Goal: Information Seeking & Learning: Learn about a topic

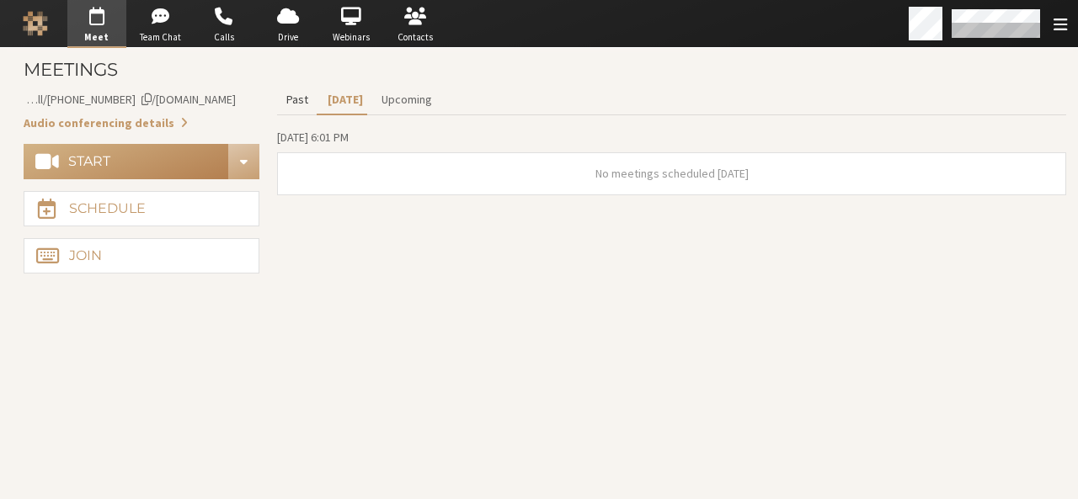
click at [298, 100] on button "Past" at bounding box center [297, 99] width 40 height 29
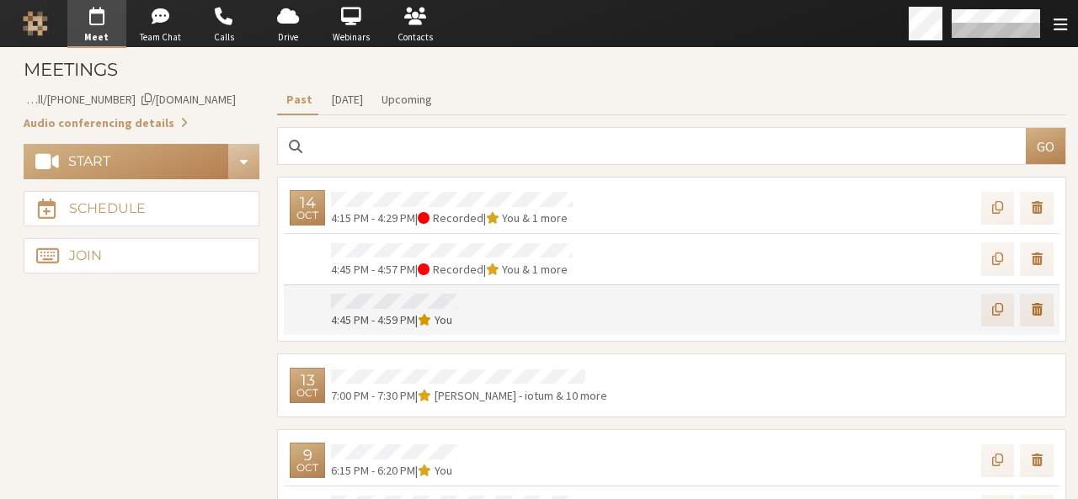
click at [367, 316] on span "4:45 PM - 4:59 PM" at bounding box center [373, 319] width 84 height 15
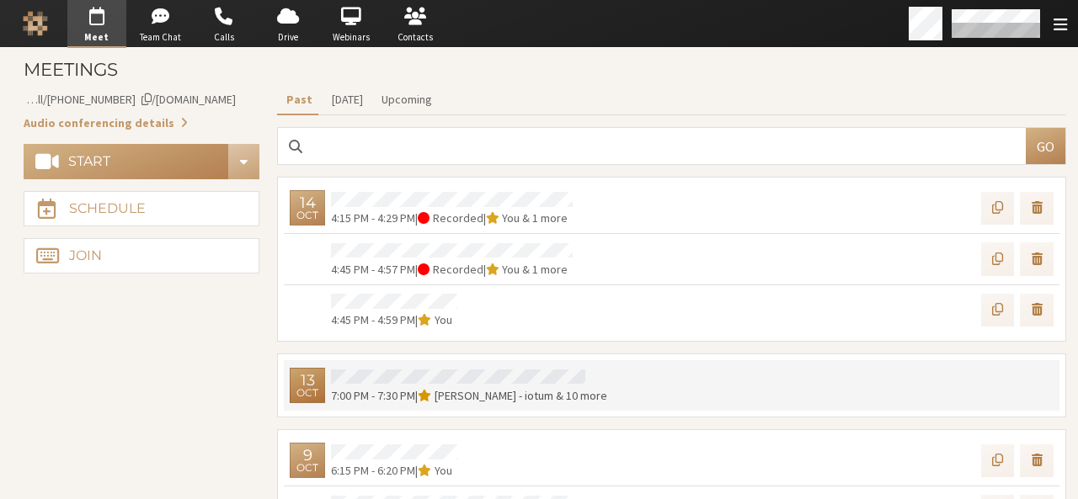
click at [412, 403] on div "13 Oct 7:00 PM - 7:30 PM | Sara Atteby - iotum & 10 more" at bounding box center [671, 385] width 775 height 51
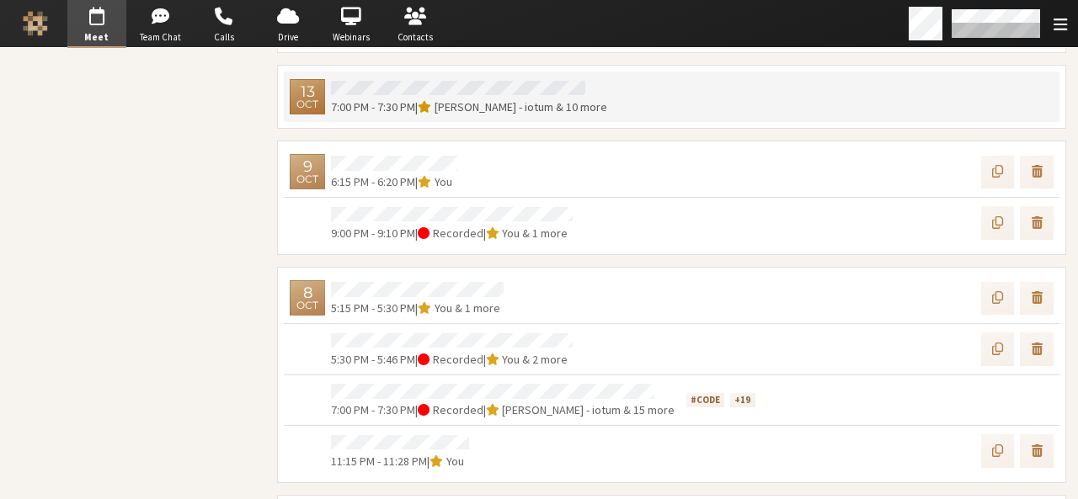
scroll to position [290, 0]
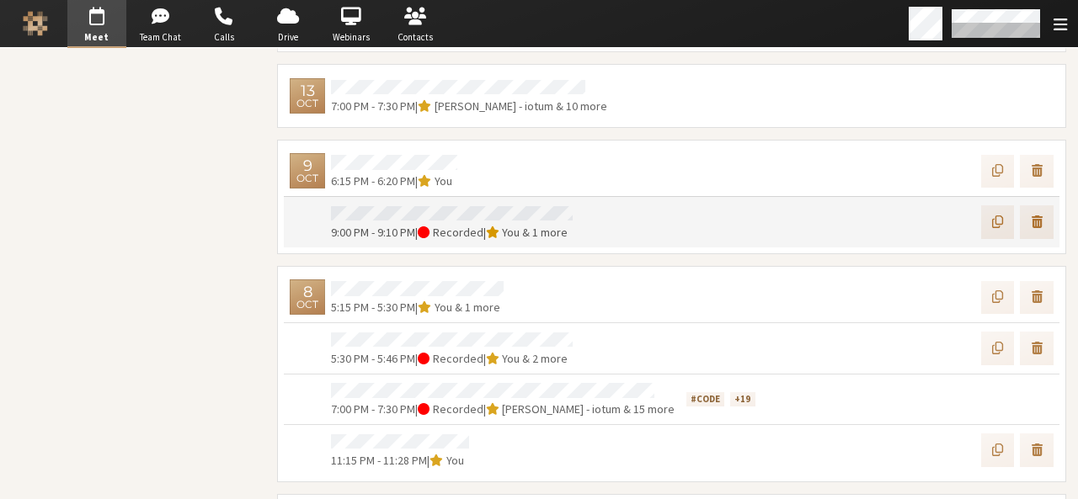
click at [428, 199] on div "9 Oct 9:00 PM - 9:10 PM | Recorded | You & 1 more" at bounding box center [671, 221] width 775 height 51
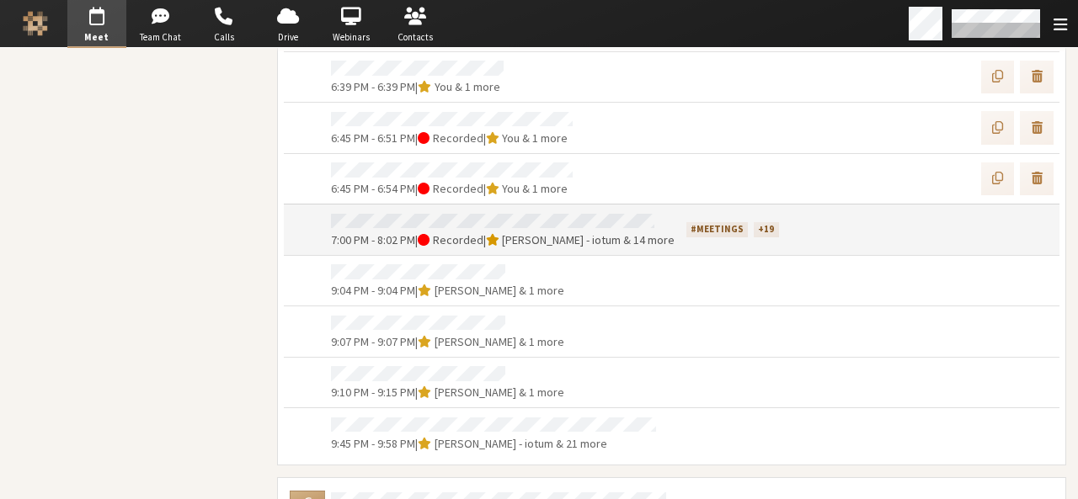
scroll to position [0, 0]
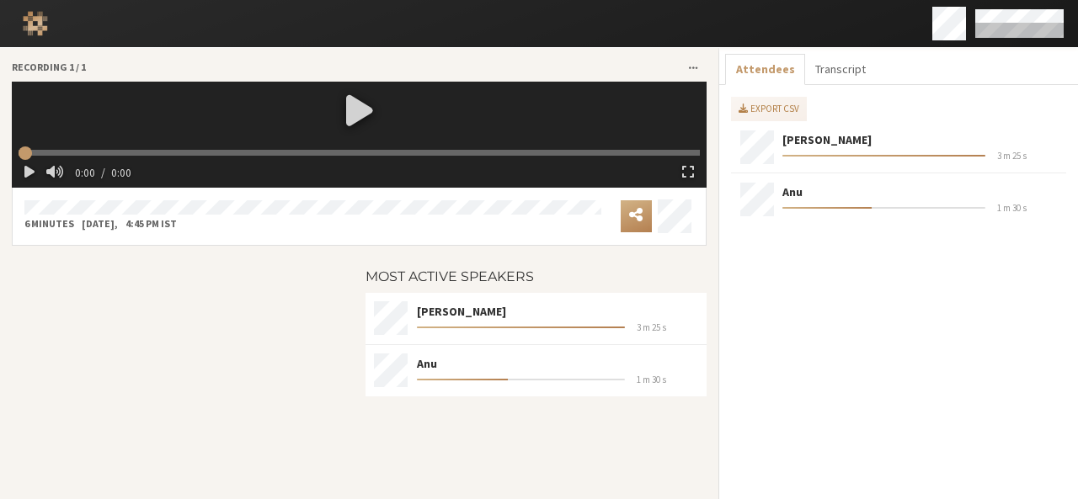
click at [298, 333] on div at bounding box center [183, 345] width 354 height 174
click at [828, 73] on button "Transcript" at bounding box center [840, 69] width 71 height 31
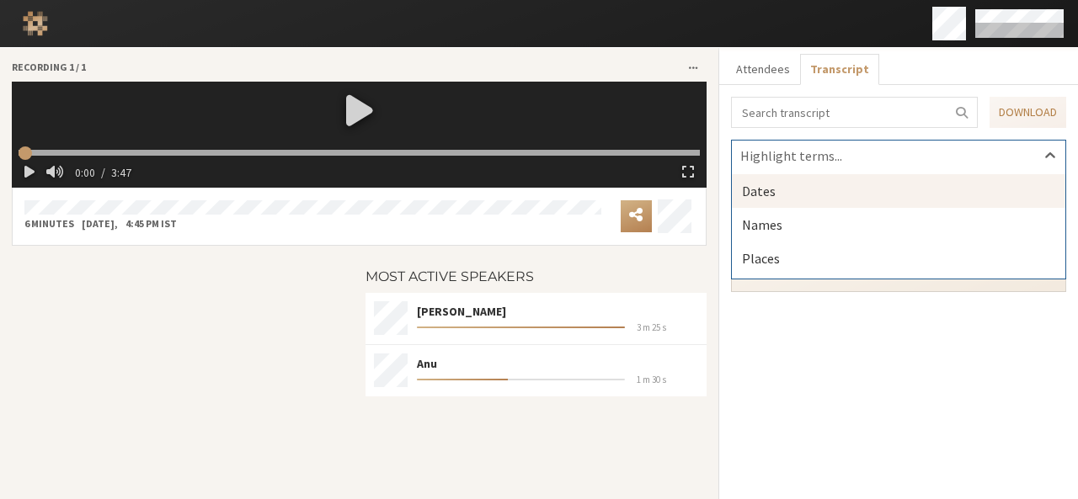
click at [1041, 151] on icon at bounding box center [1049, 156] width 17 height 17
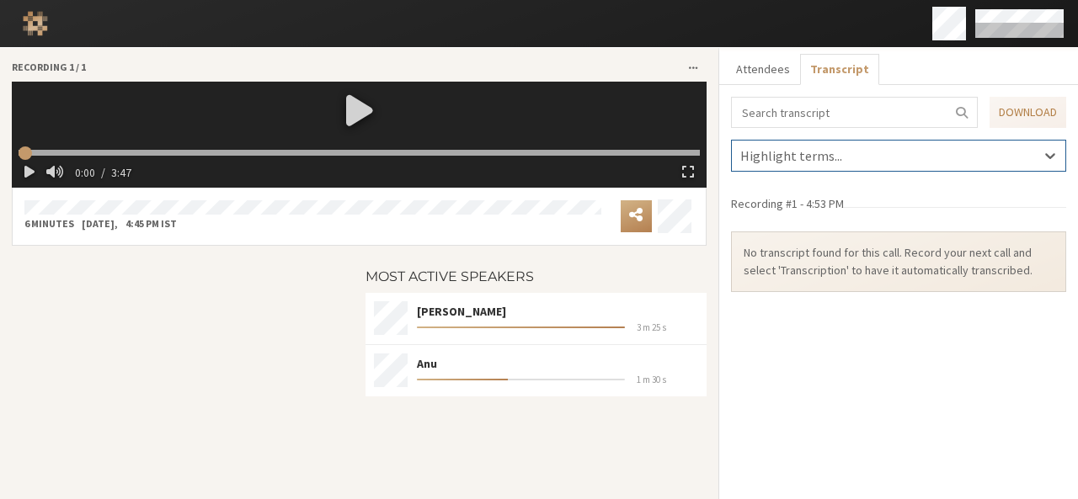
click at [1041, 151] on icon at bounding box center [1049, 155] width 17 height 17
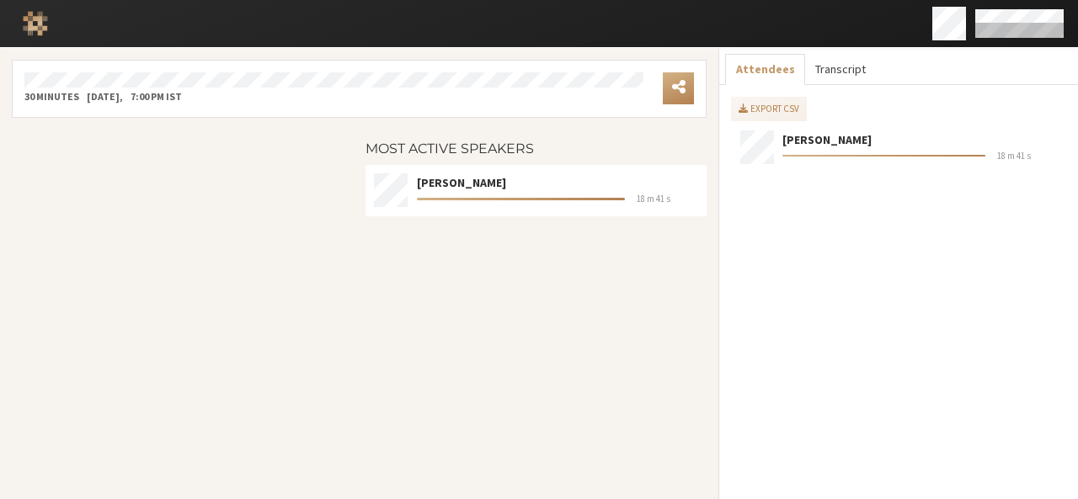
click at [805, 63] on button "Transcript" at bounding box center [840, 69] width 71 height 31
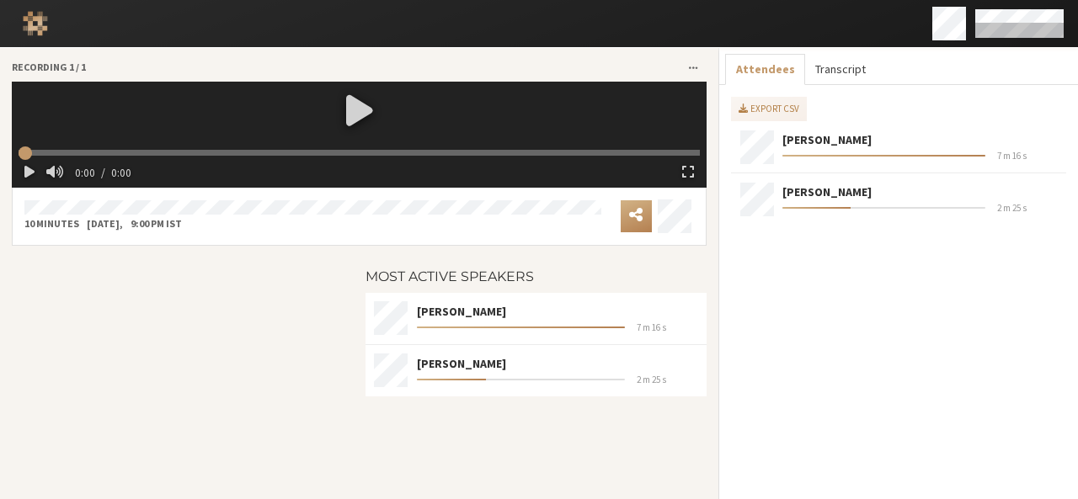
click at [844, 64] on button "Transcript" at bounding box center [840, 69] width 71 height 31
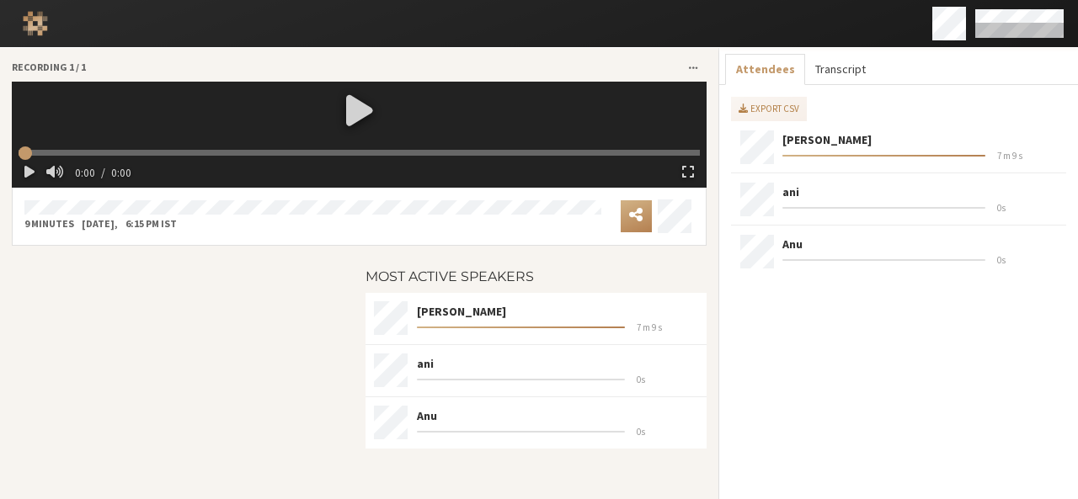
click at [833, 75] on button "Transcript" at bounding box center [840, 69] width 71 height 31
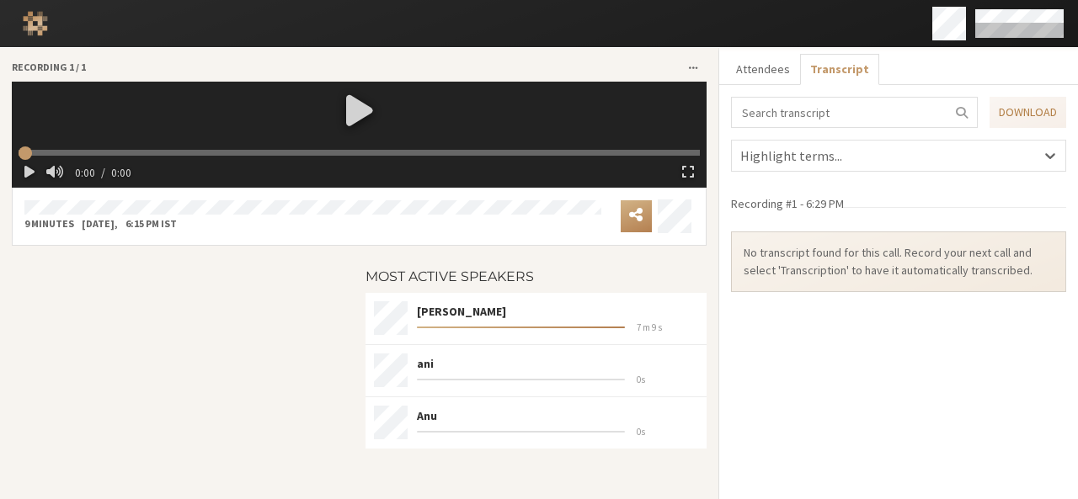
click at [833, 75] on button "Transcript" at bounding box center [839, 69] width 79 height 31
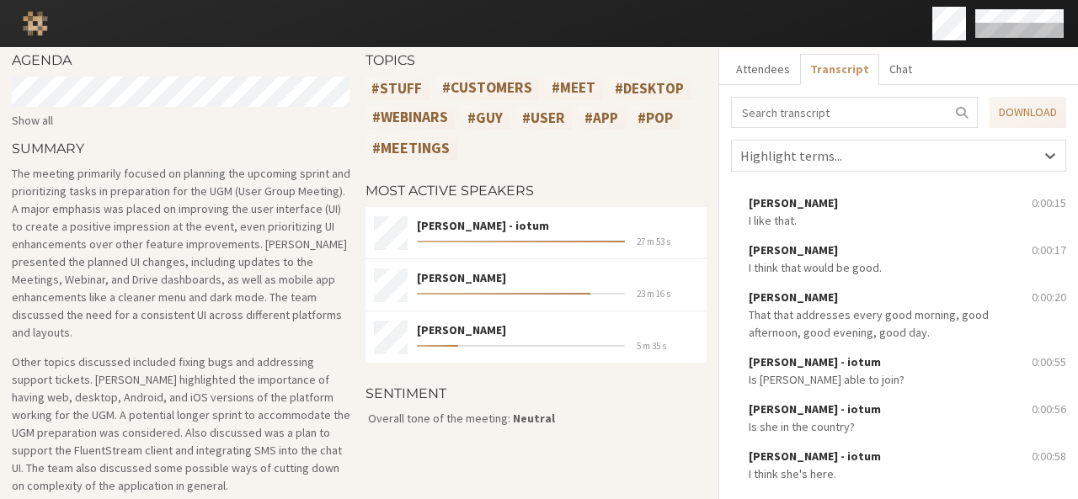
scroll to position [108, 0]
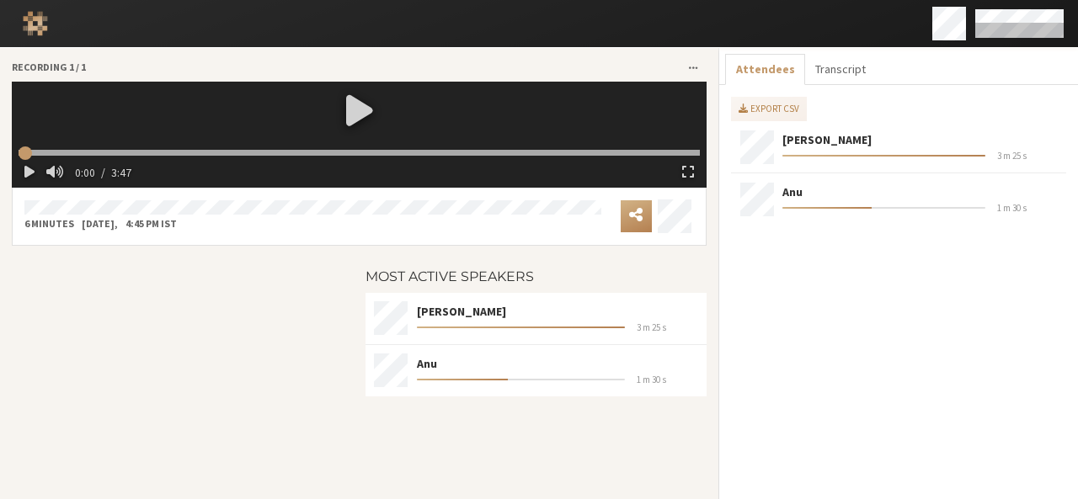
click at [359, 110] on div at bounding box center [359, 111] width 695 height 59
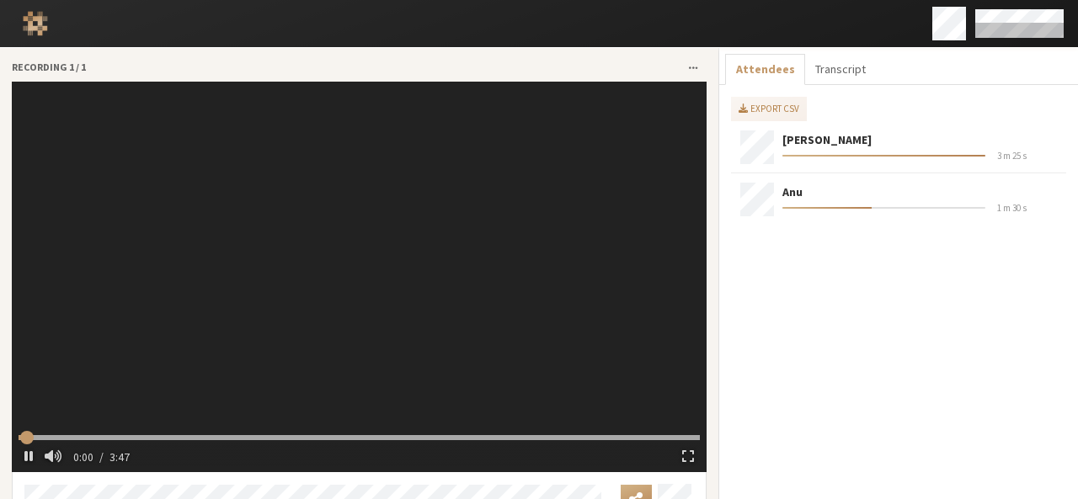
type input "1.526076"
click at [381, 211] on video at bounding box center [359, 277] width 695 height 391
type input "5.687246"
